Goal: Task Accomplishment & Management: Complete application form

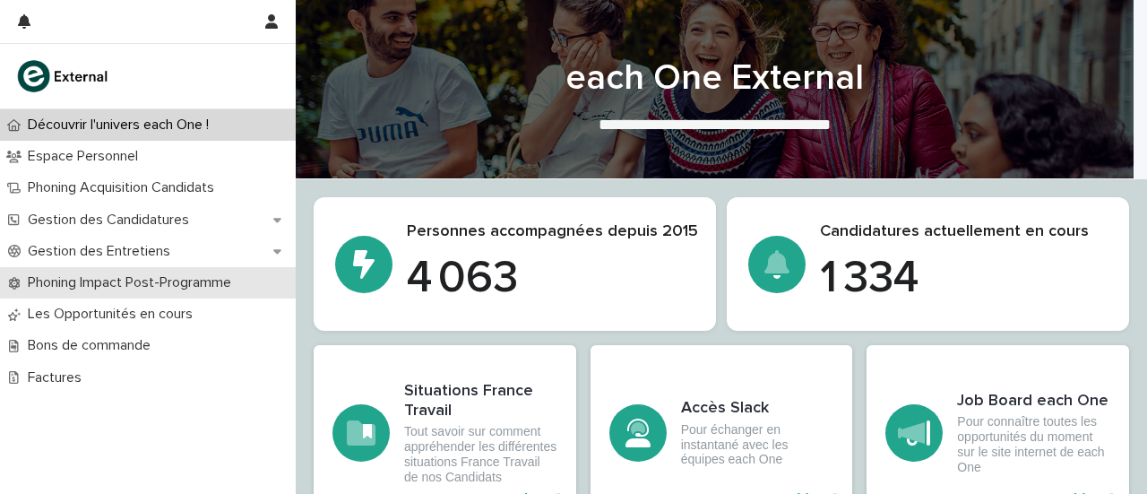
click at [210, 279] on p "Phoning Impact Post-Programme" at bounding box center [133, 282] width 225 height 17
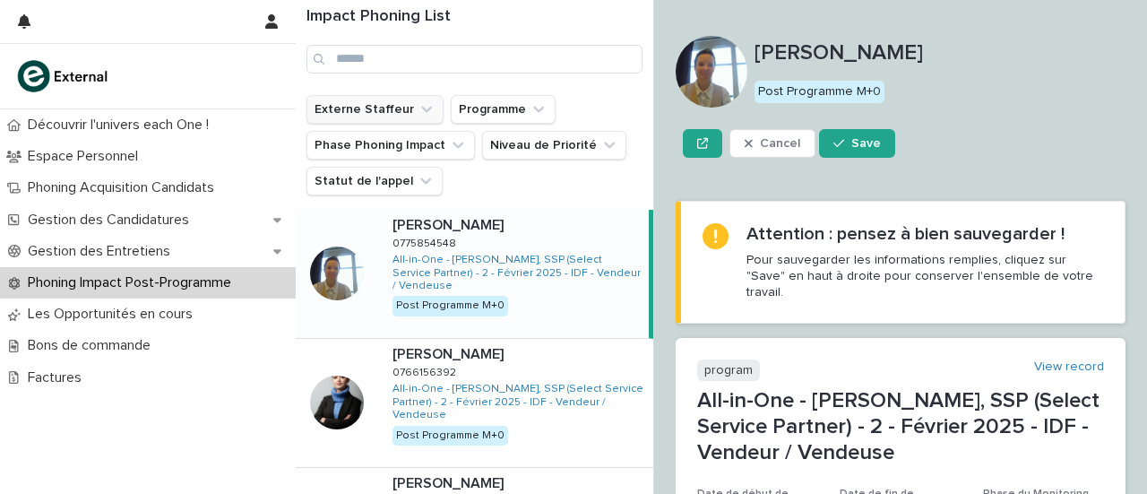
click at [391, 99] on button "Externe Staffeur" at bounding box center [374, 109] width 137 height 29
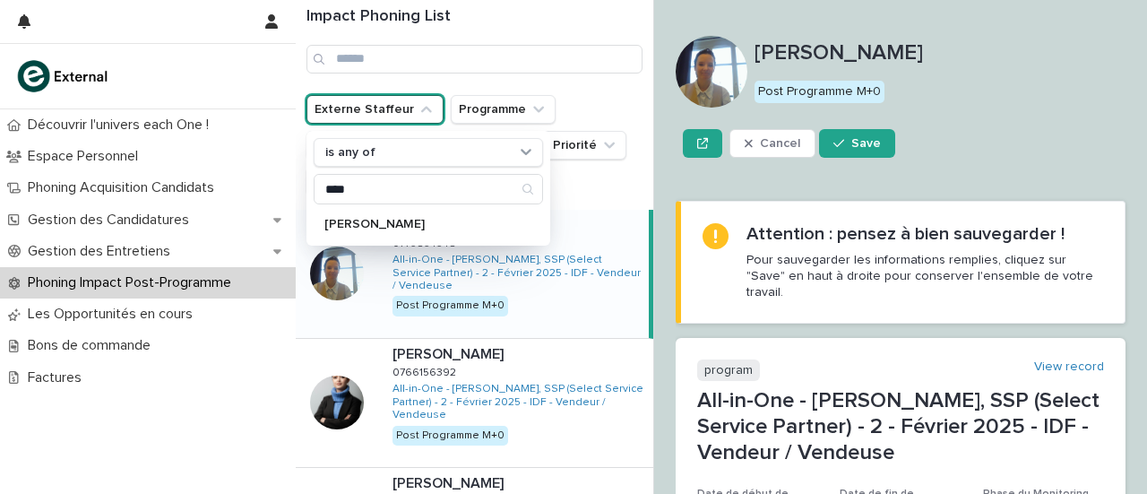
type input "****"
click at [407, 219] on p "[PERSON_NAME]" at bounding box center [419, 224] width 190 height 13
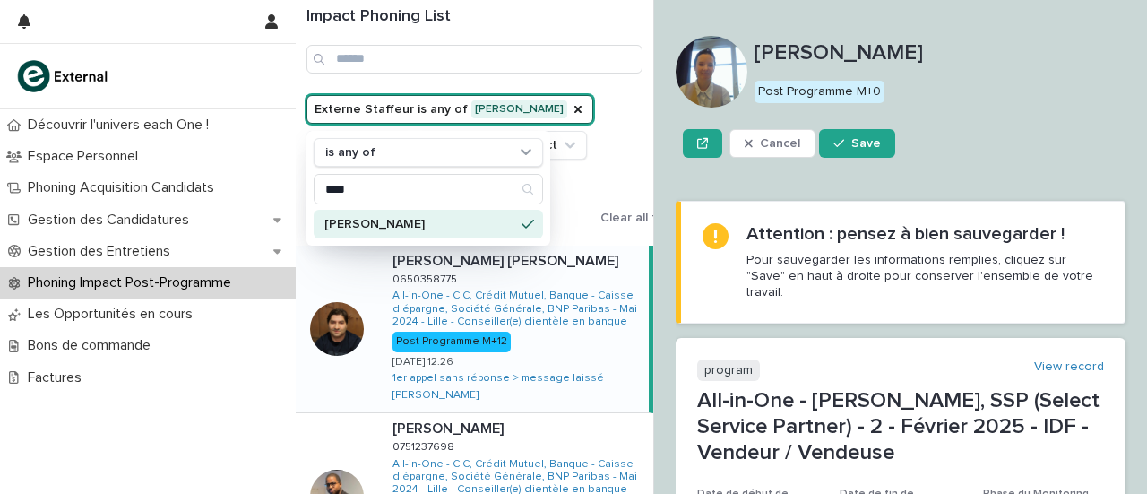
click at [622, 144] on div "Externe Staffeur is any of [PERSON_NAME] is any of **** [PERSON_NAME] Programme…" at bounding box center [495, 163] width 379 height 136
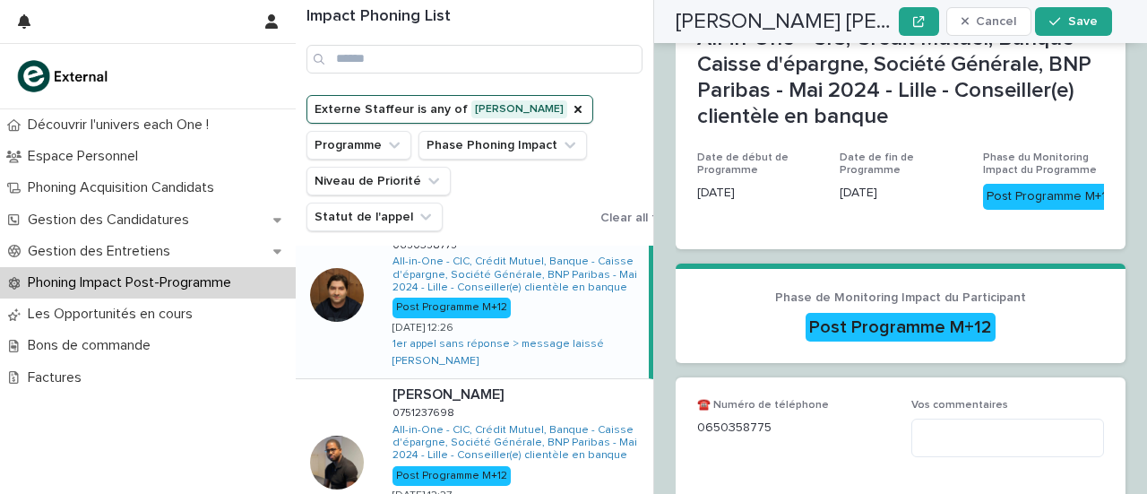
scroll to position [486, 0]
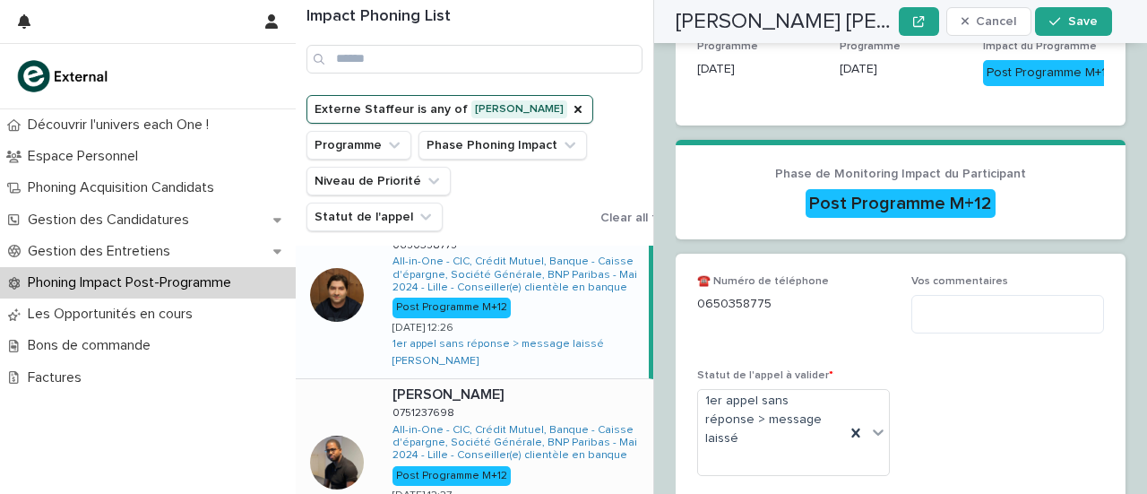
click at [486, 379] on div "[PERSON_NAME] [PERSON_NAME] 0751237698 0751237698 All-in-One - CIC, Crédit Mutu…" at bounding box center [515, 462] width 275 height 167
click at [544, 281] on div "[PERSON_NAME] [PERSON_NAME] [PERSON_NAME] [PERSON_NAME] 0650358775 0650358775 A…" at bounding box center [515, 294] width 275 height 167
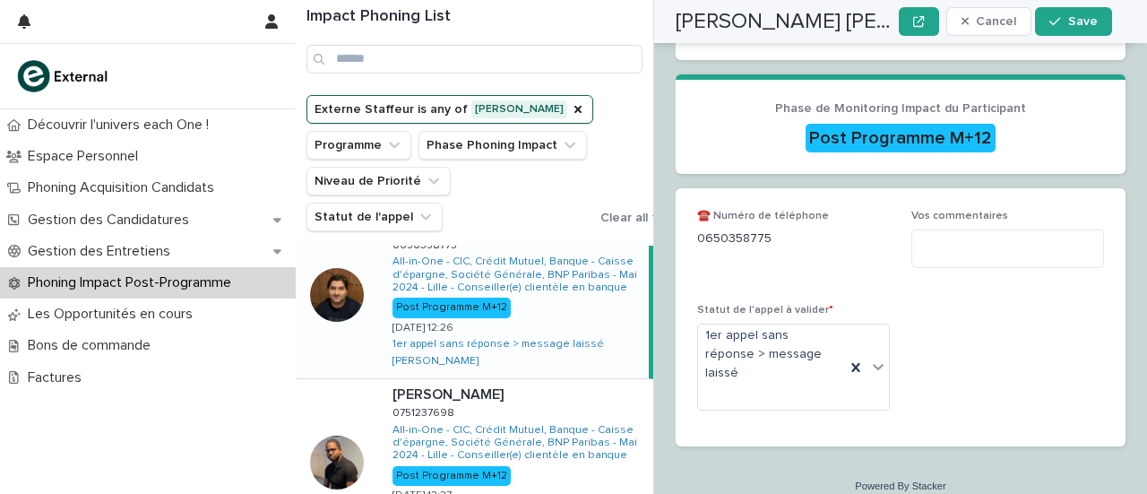
scroll to position [444, 0]
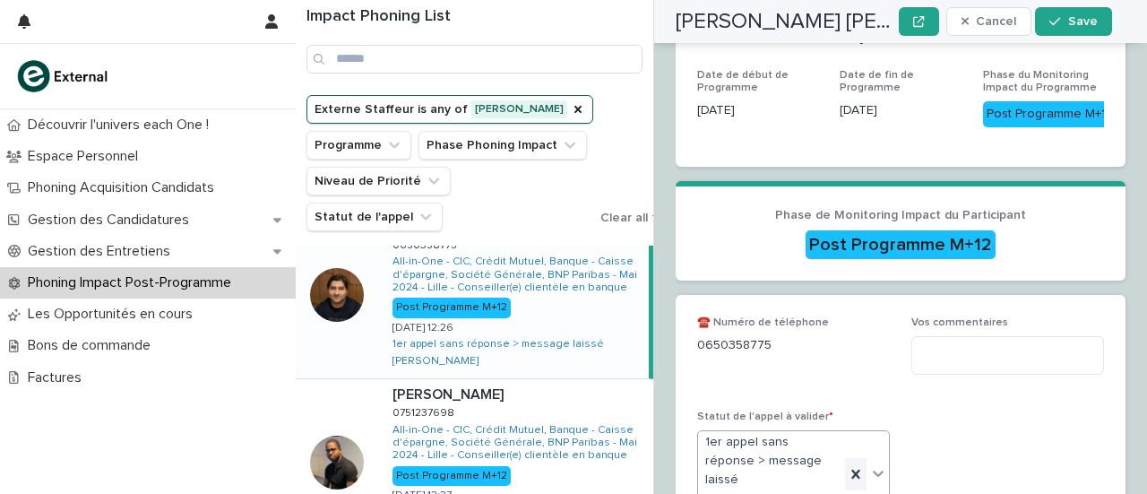
click at [851, 465] on icon at bounding box center [856, 474] width 18 height 18
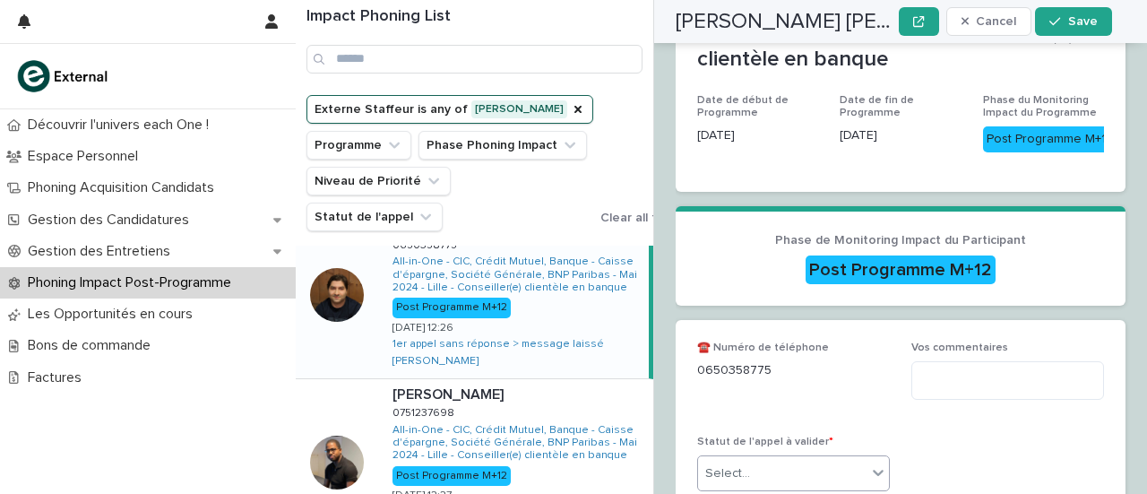
click at [881, 456] on div at bounding box center [878, 472] width 22 height 32
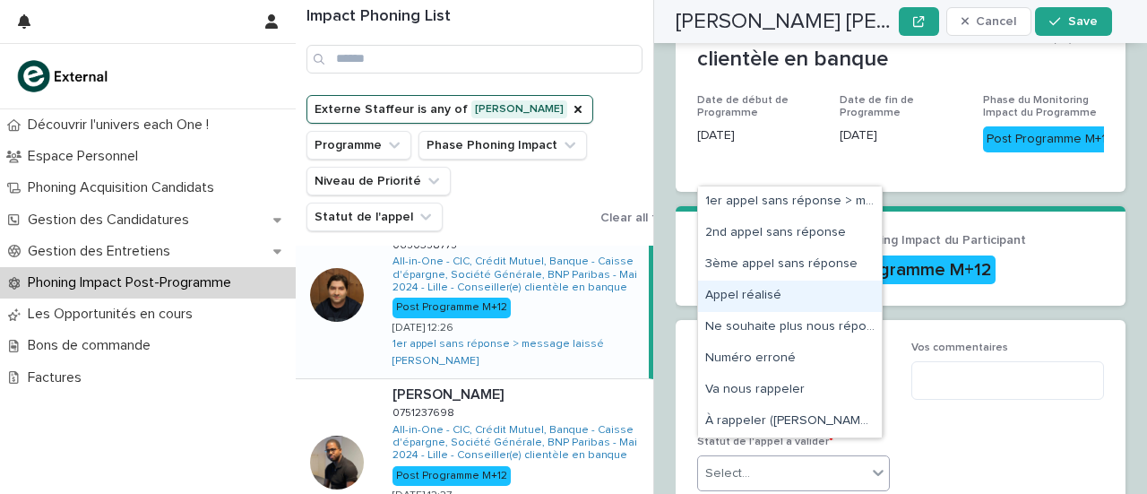
click at [783, 305] on div "Appel réalisé" at bounding box center [790, 295] width 184 height 31
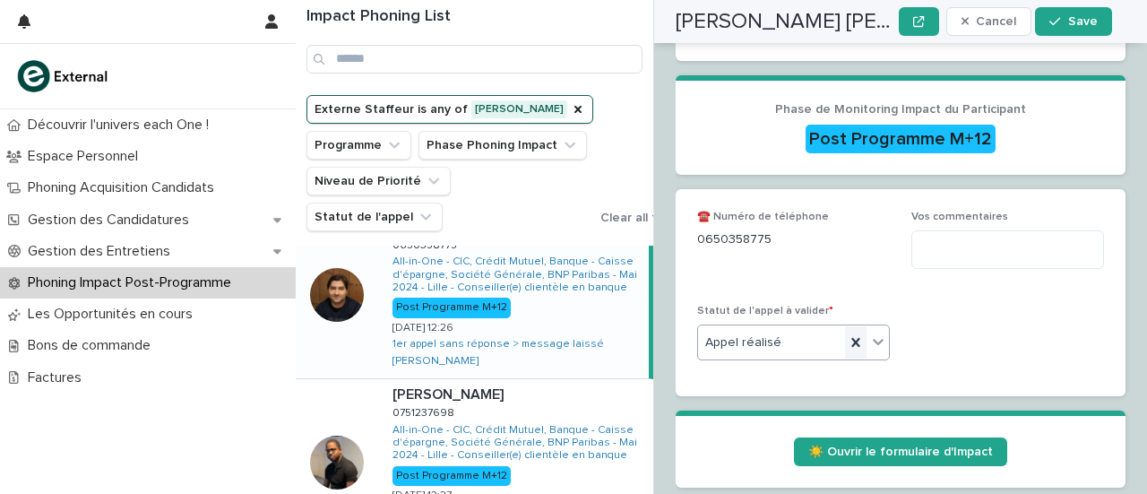
scroll to position [613, 0]
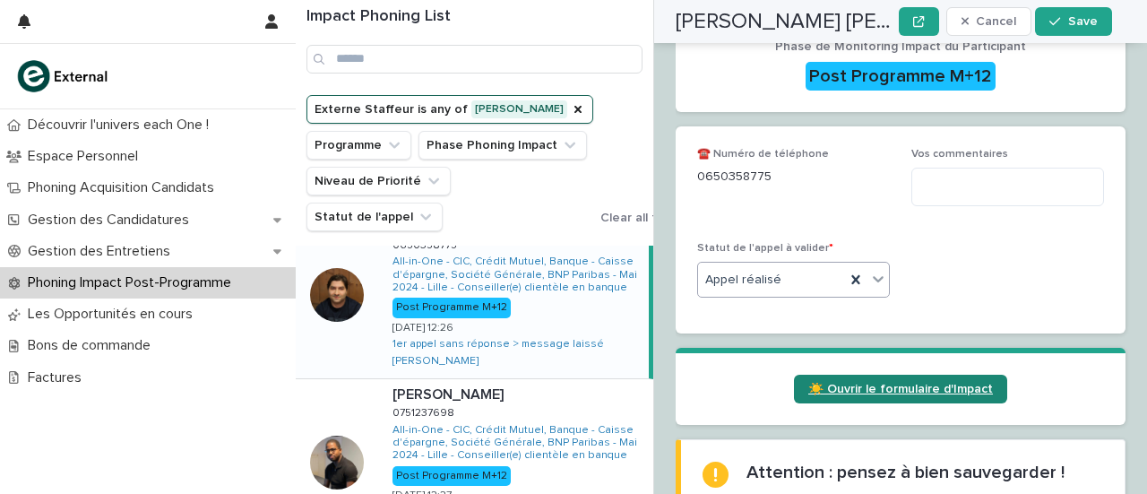
click at [848, 383] on span "☀️ Ouvrir le formulaire d'Impact" at bounding box center [900, 389] width 185 height 13
click at [869, 270] on icon at bounding box center [878, 279] width 18 height 18
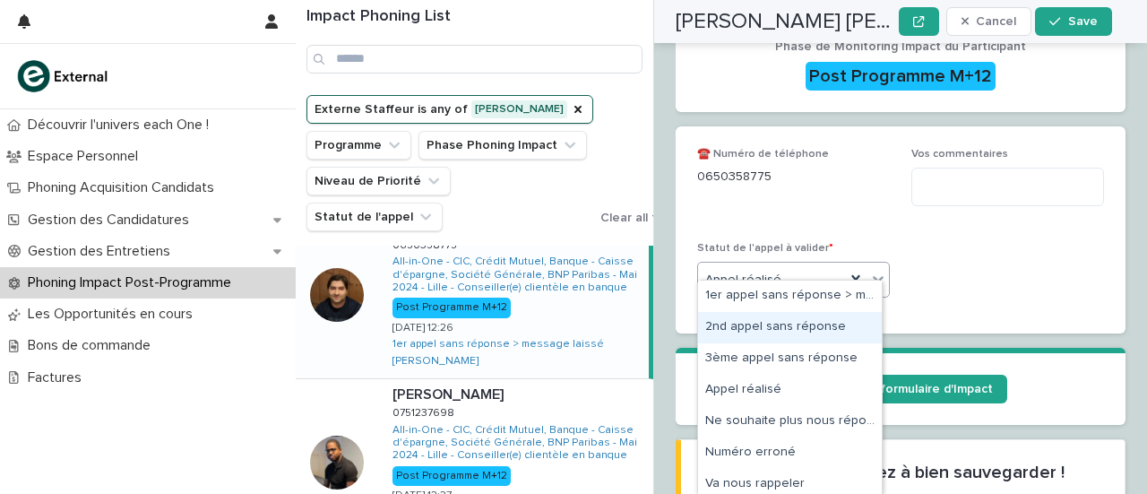
click at [812, 333] on div "2nd appel sans réponse" at bounding box center [790, 327] width 184 height 31
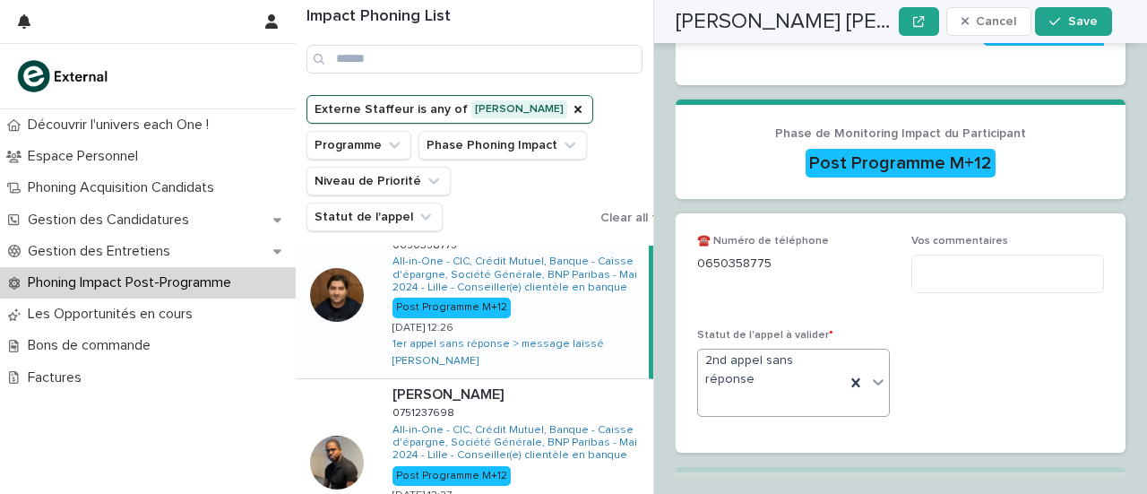
scroll to position [523, 0]
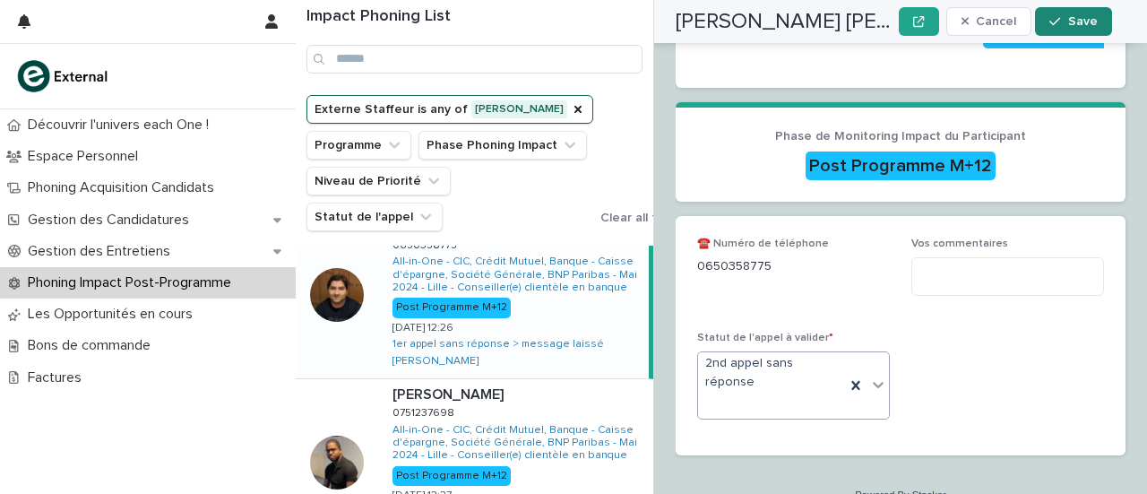
click at [1076, 20] on span "Save" at bounding box center [1083, 21] width 30 height 13
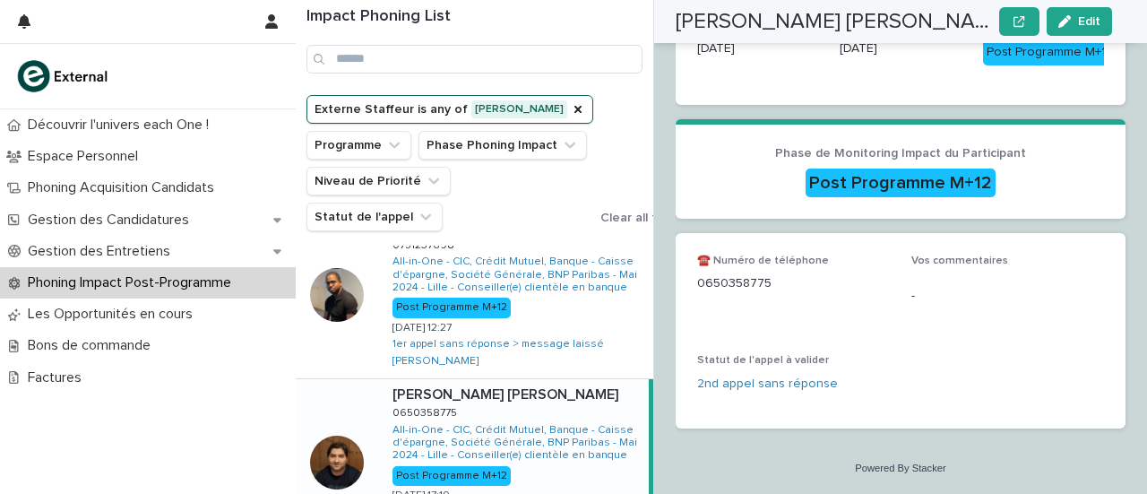
scroll to position [412, 0]
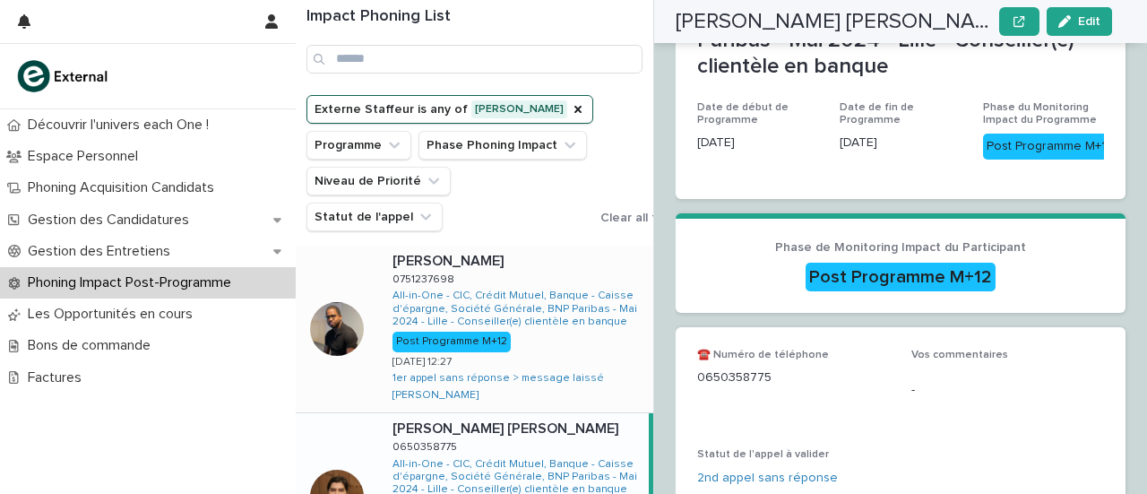
click at [584, 334] on div "[PERSON_NAME] [PERSON_NAME] 0751237698 0751237698 All-in-One - CIC, Crédit Mutu…" at bounding box center [515, 328] width 275 height 167
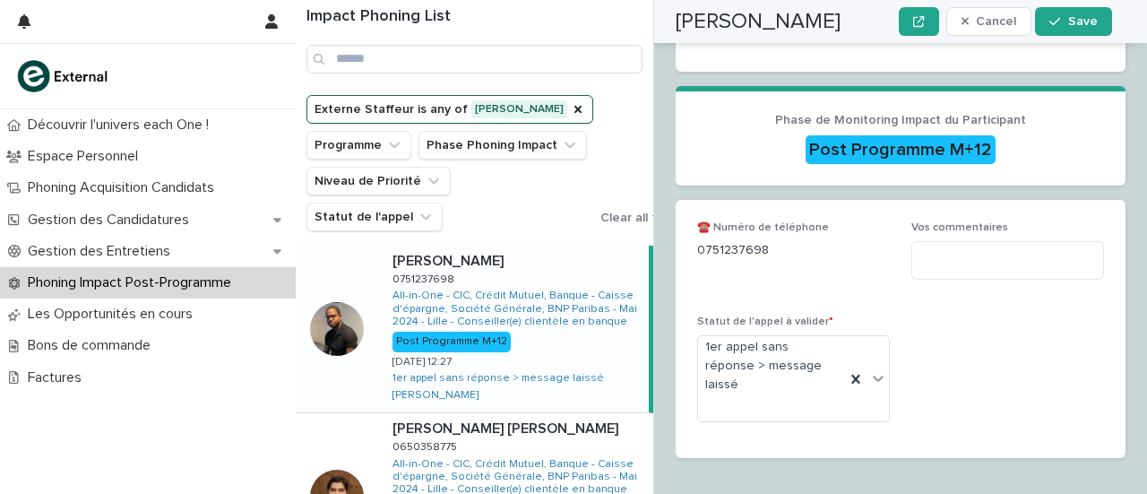
scroll to position [546, 0]
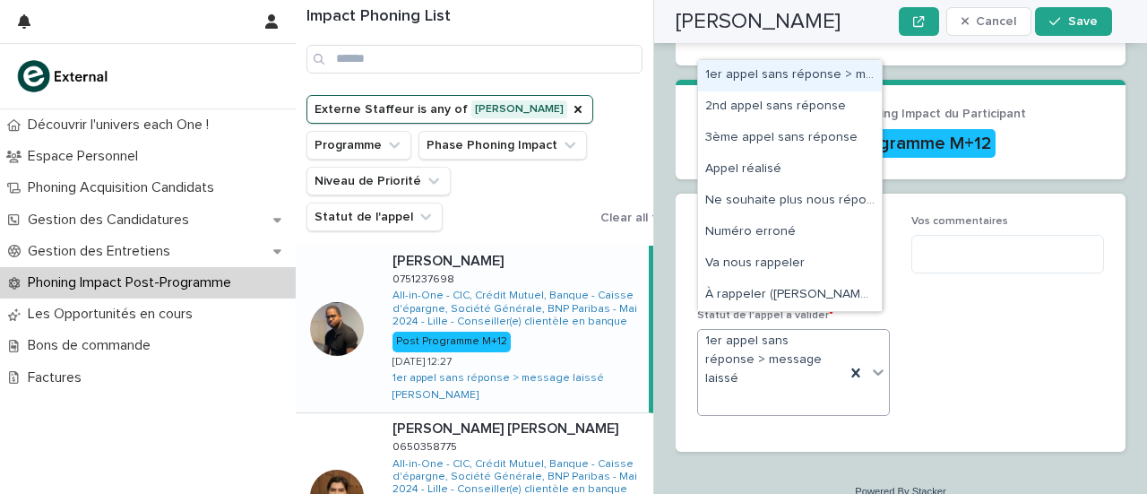
click at [873, 363] on icon at bounding box center [878, 372] width 18 height 18
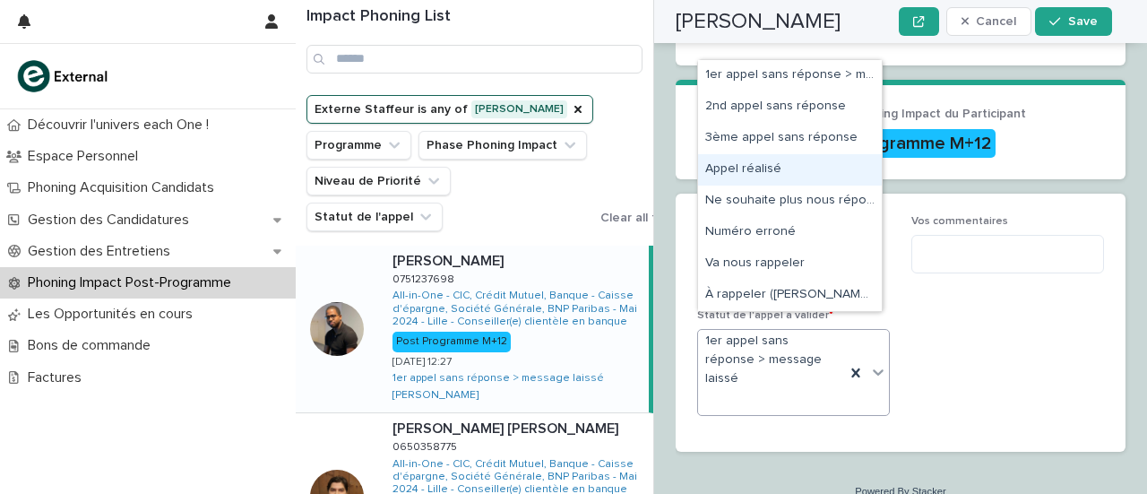
click at [767, 176] on div "Appel réalisé" at bounding box center [790, 169] width 184 height 31
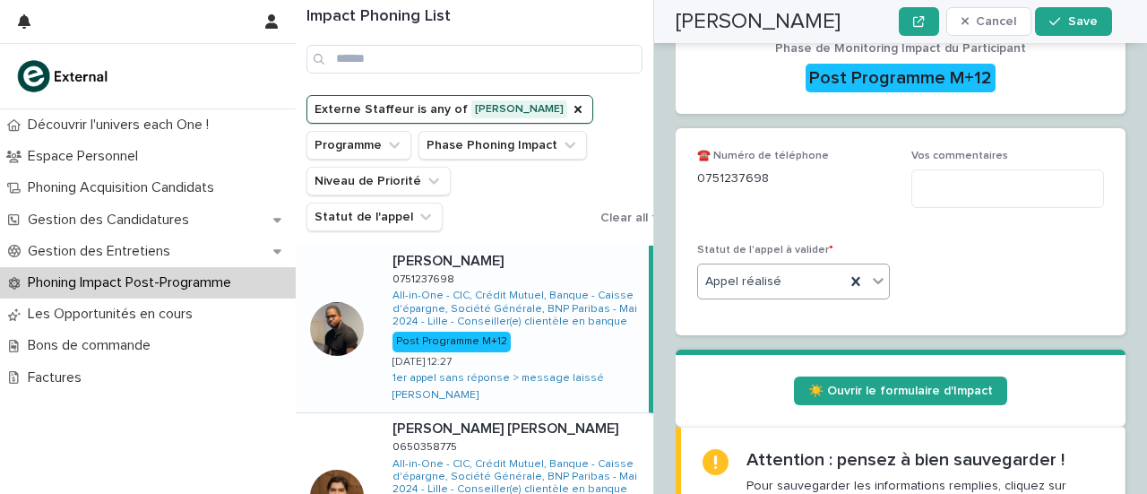
scroll to position [625, 0]
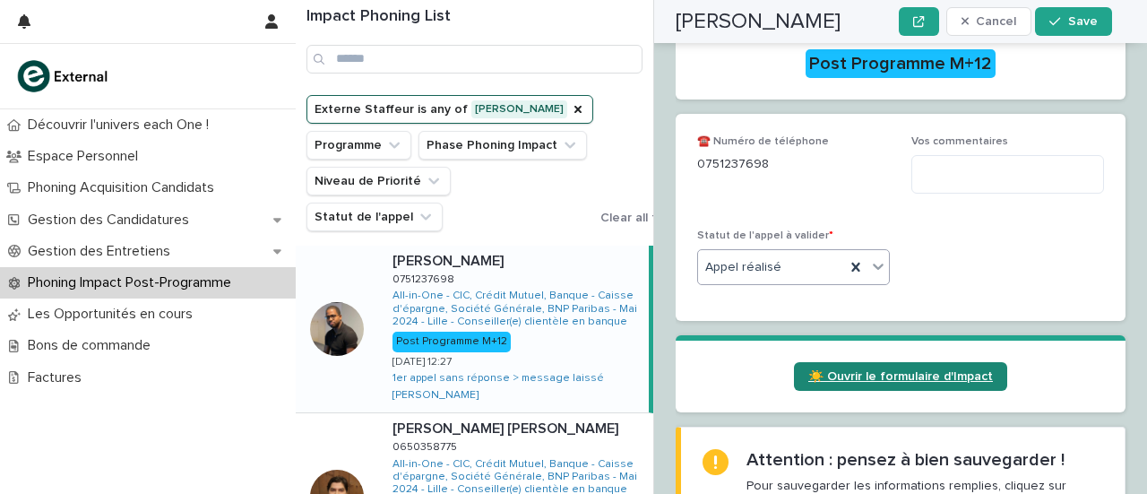
click at [839, 370] on span "☀️ Ouvrir le formulaire d'Impact" at bounding box center [900, 376] width 185 height 13
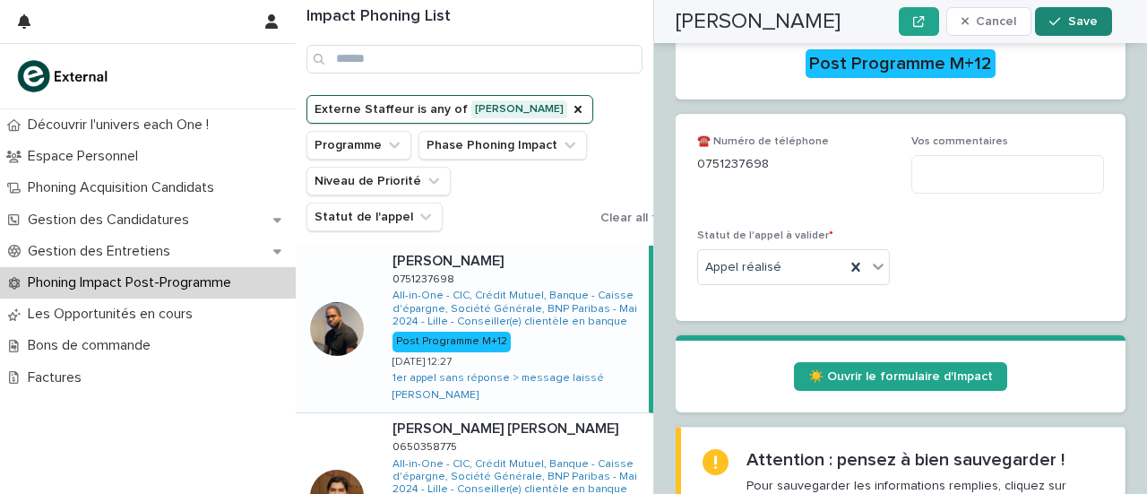
click at [1069, 28] on button "Save" at bounding box center [1073, 21] width 76 height 29
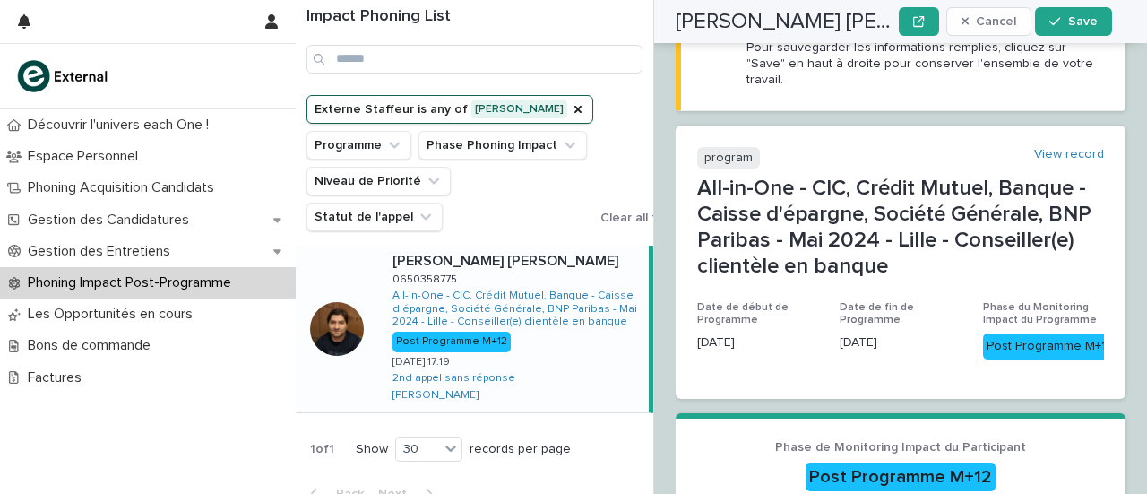
scroll to position [0, 0]
